Goal: Transaction & Acquisition: Download file/media

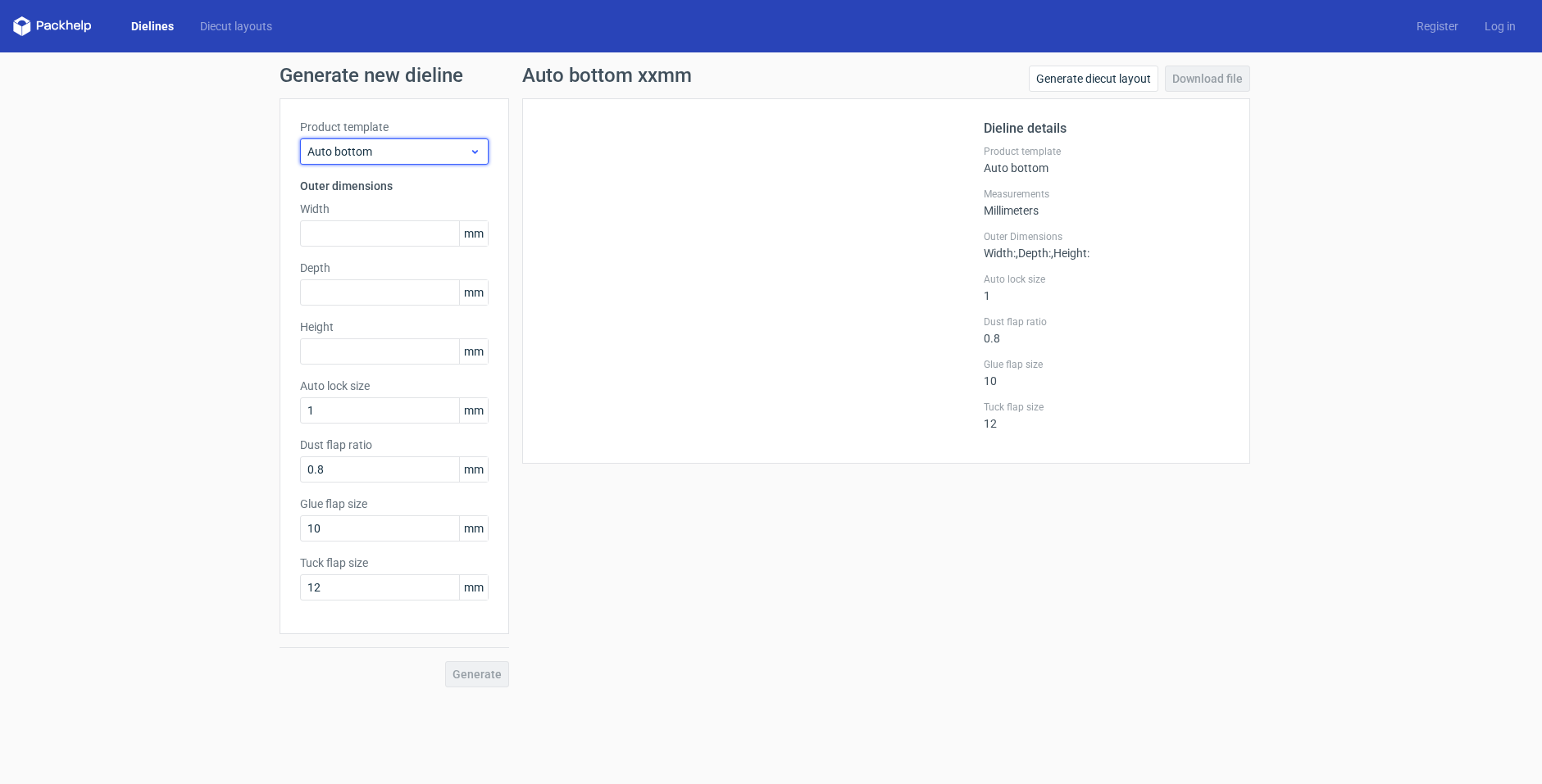
click at [399, 152] on span "Auto bottom" at bounding box center [388, 151] width 162 height 16
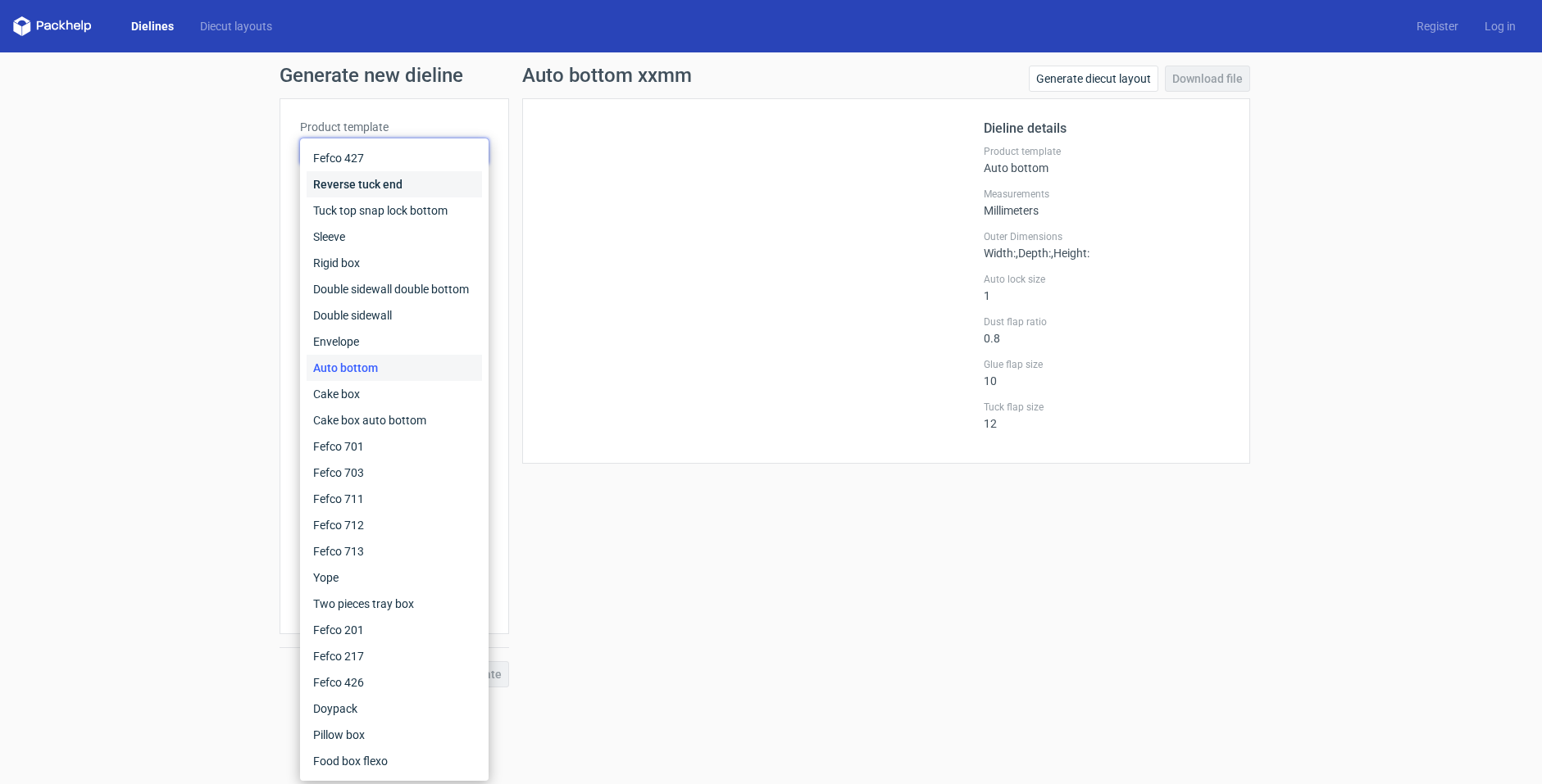
click at [378, 191] on div "Reverse tuck end" at bounding box center [394, 184] width 175 height 26
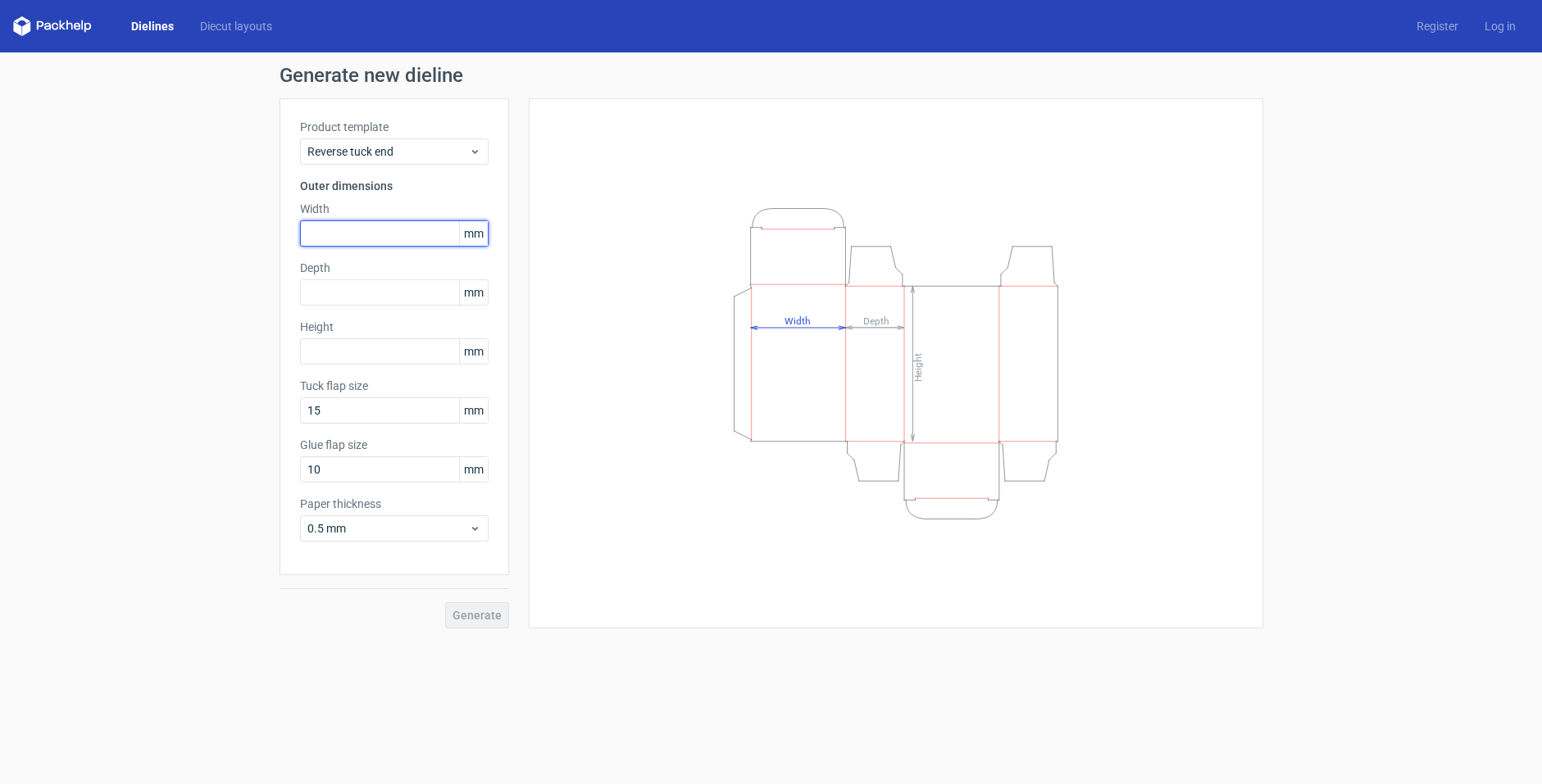
click at [322, 235] on input "text" at bounding box center [394, 233] width 188 height 26
type input "9"
type input "45"
type input "25"
type input "90"
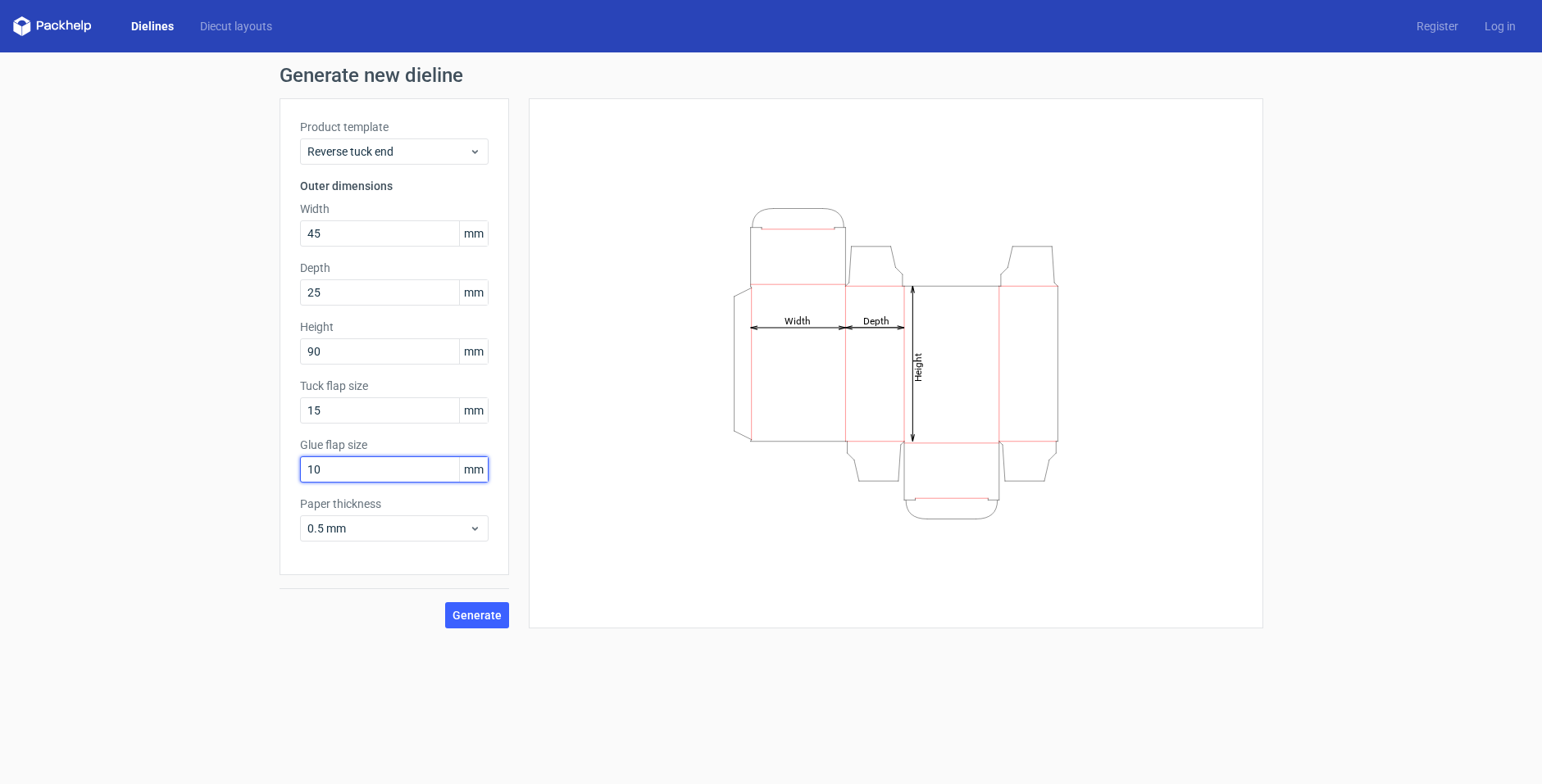
drag, startPoint x: 346, startPoint y: 463, endPoint x: 288, endPoint y: 465, distance: 58.0
click at [288, 465] on div "Product template Reverse tuck end Outer dimensions Width 45 mm Depth 25 mm Heig…" at bounding box center [394, 336] width 230 height 477
type input "15"
click at [410, 532] on span "0.5 mm" at bounding box center [388, 528] width 162 height 16
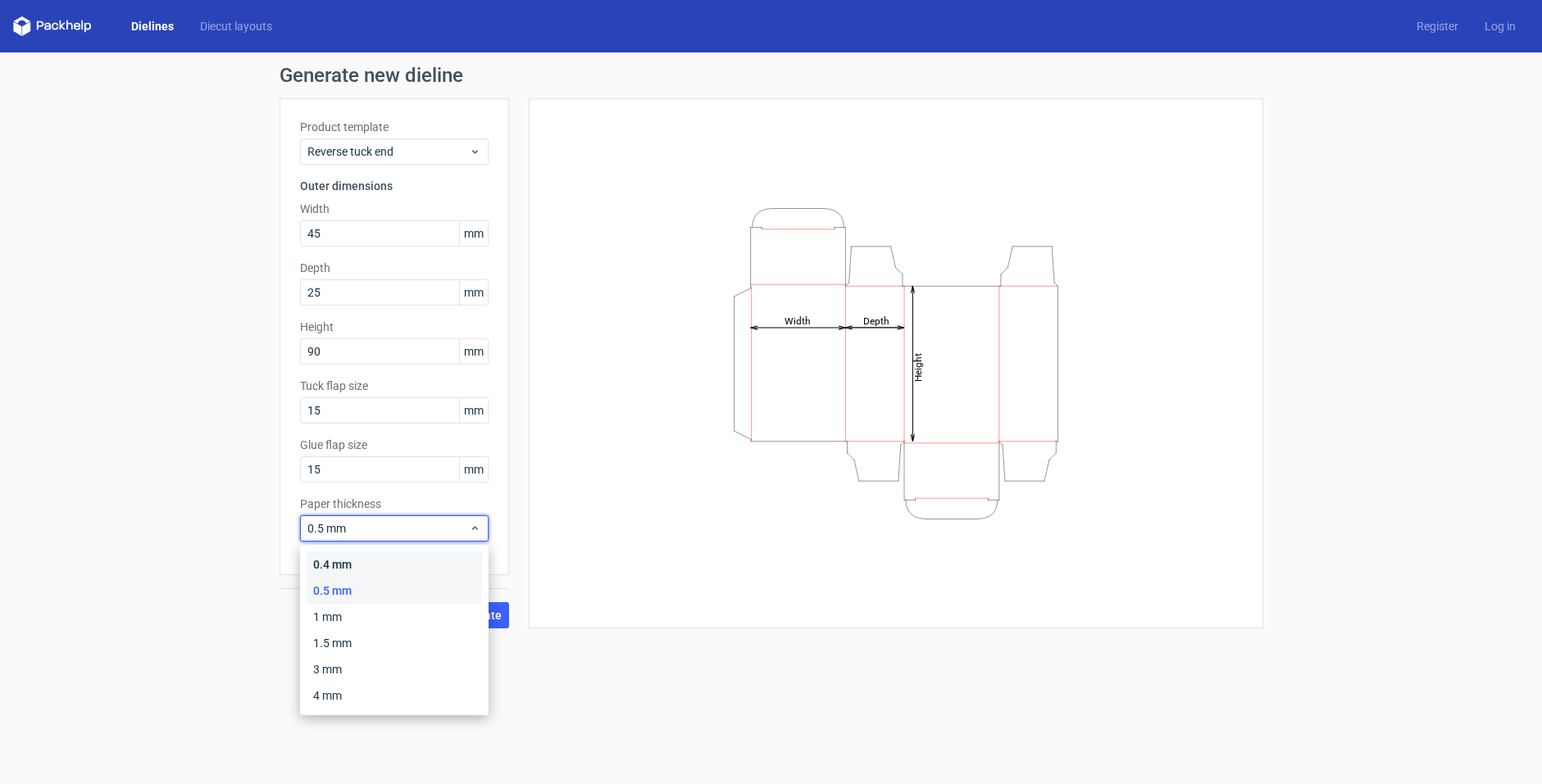
click at [344, 562] on div "0.4 mm" at bounding box center [394, 564] width 175 height 26
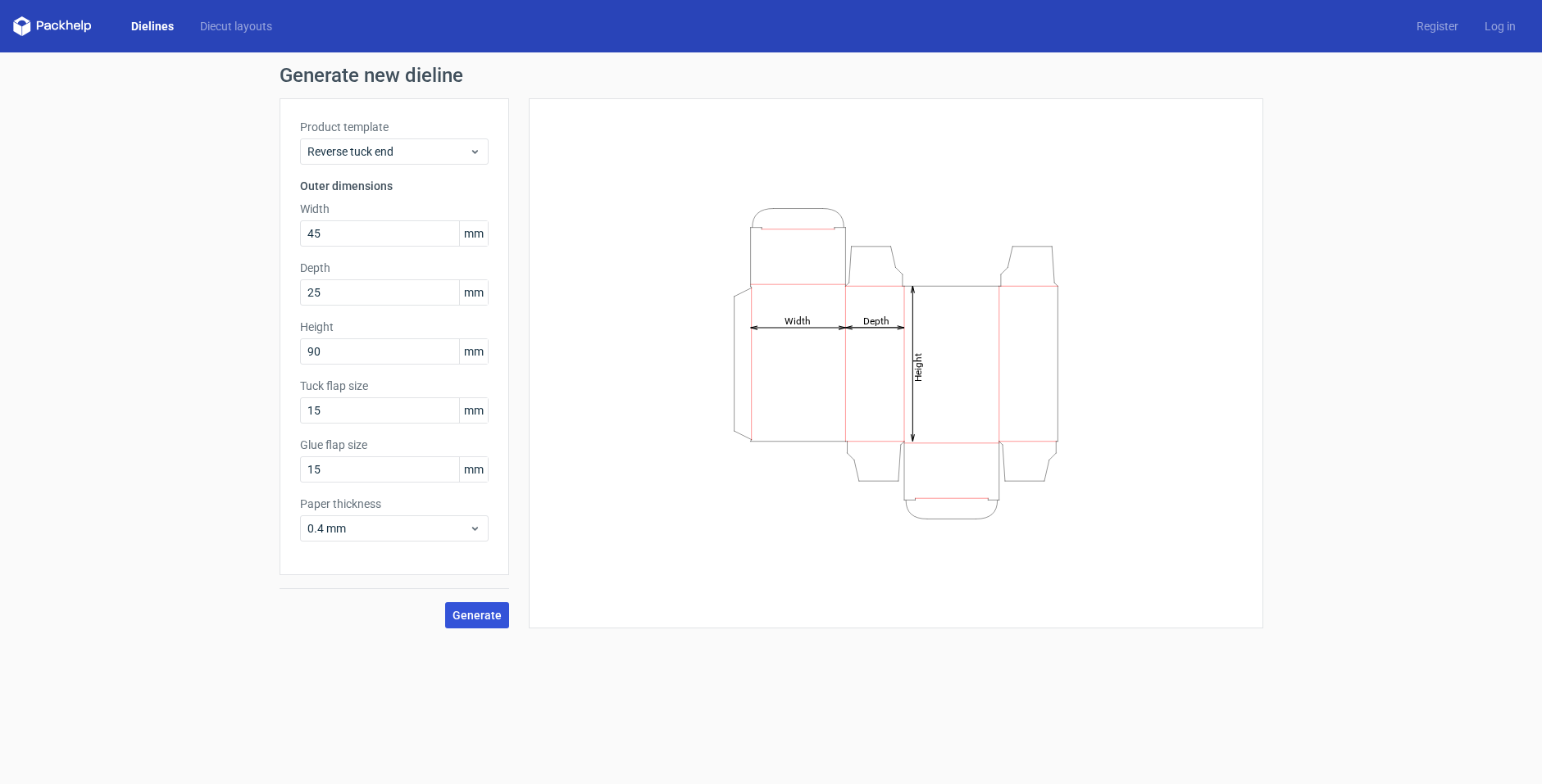
drag, startPoint x: 473, startPoint y: 612, endPoint x: 728, endPoint y: 467, distance: 293.3
click at [473, 613] on span "Generate" at bounding box center [476, 615] width 49 height 11
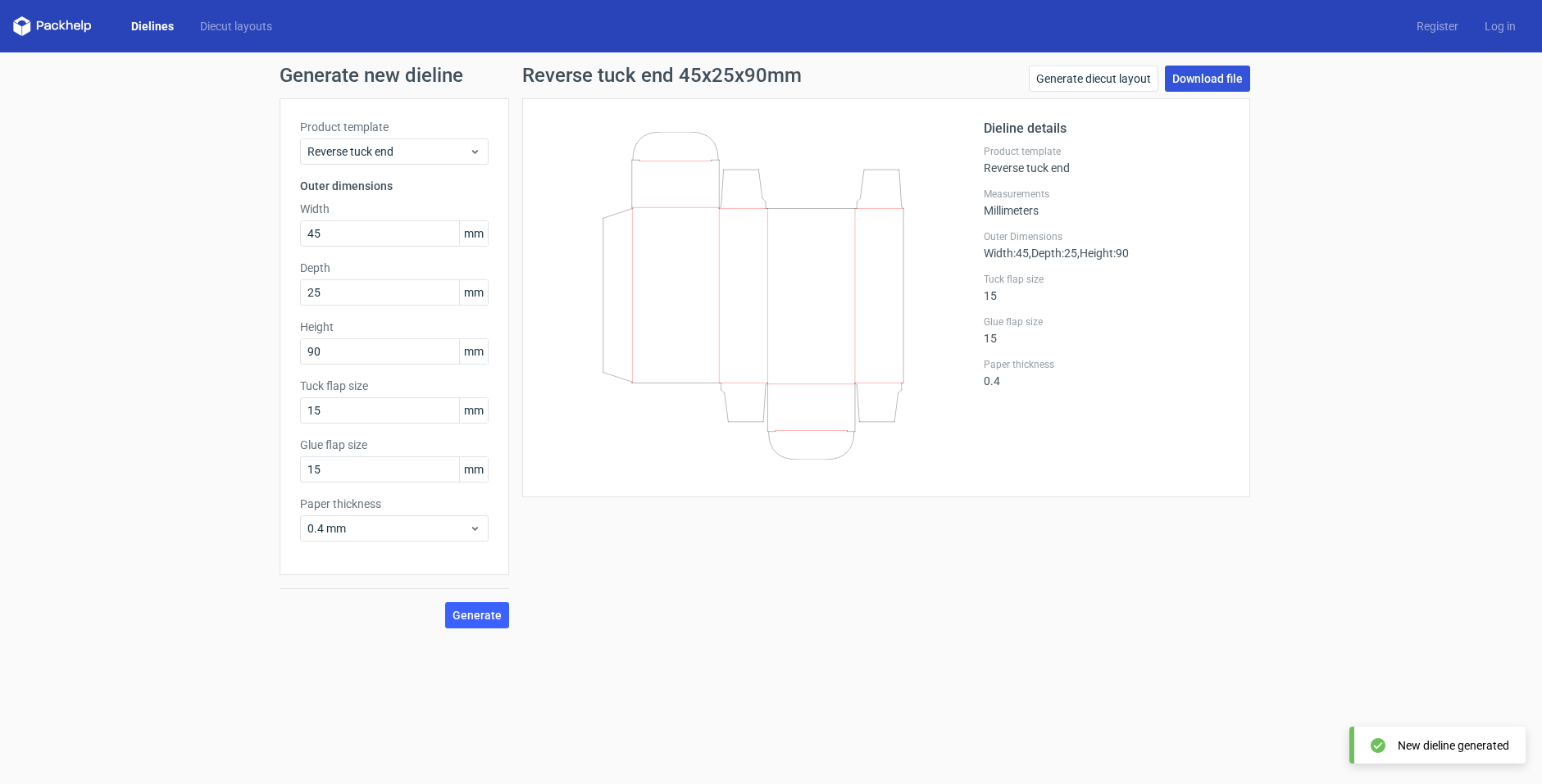
drag, startPoint x: 1195, startPoint y: 73, endPoint x: 829, endPoint y: 188, distance: 383.6
click at [1195, 73] on link "Download file" at bounding box center [1207, 78] width 85 height 26
drag, startPoint x: 300, startPoint y: 233, endPoint x: 277, endPoint y: 233, distance: 23.0
click at [280, 233] on div "Product template Reverse tuck end Outer dimensions Width 45 mm Depth 25 mm Heig…" at bounding box center [394, 336] width 230 height 477
type input "60"
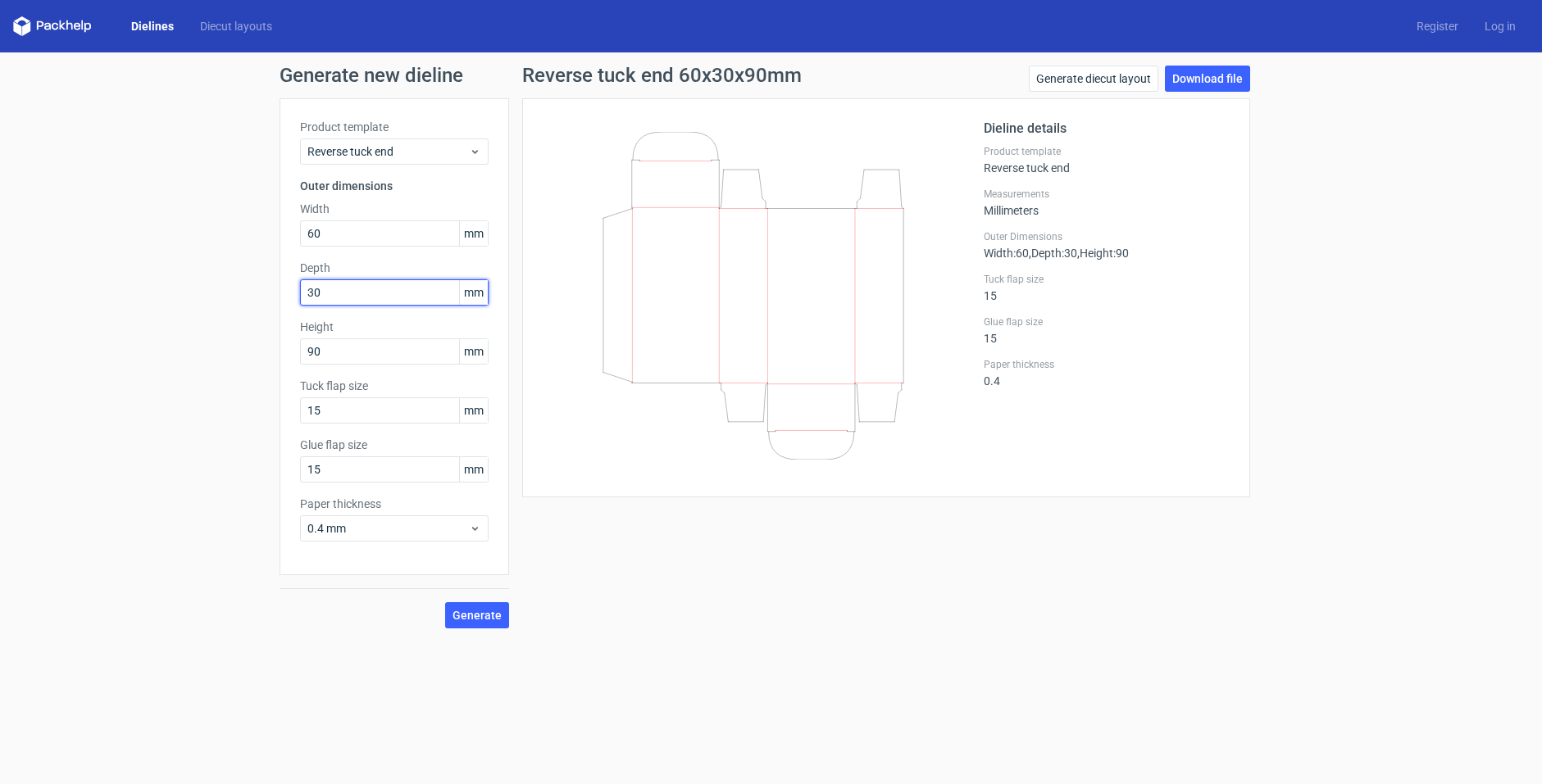
type input "30"
type input "140"
click at [484, 621] on span "Generate" at bounding box center [476, 615] width 49 height 11
drag, startPoint x: 1214, startPoint y: 84, endPoint x: 1132, endPoint y: 119, distance: 89.2
click at [1213, 85] on link "Download file" at bounding box center [1207, 78] width 85 height 26
